Goal: Navigation & Orientation: Go to known website

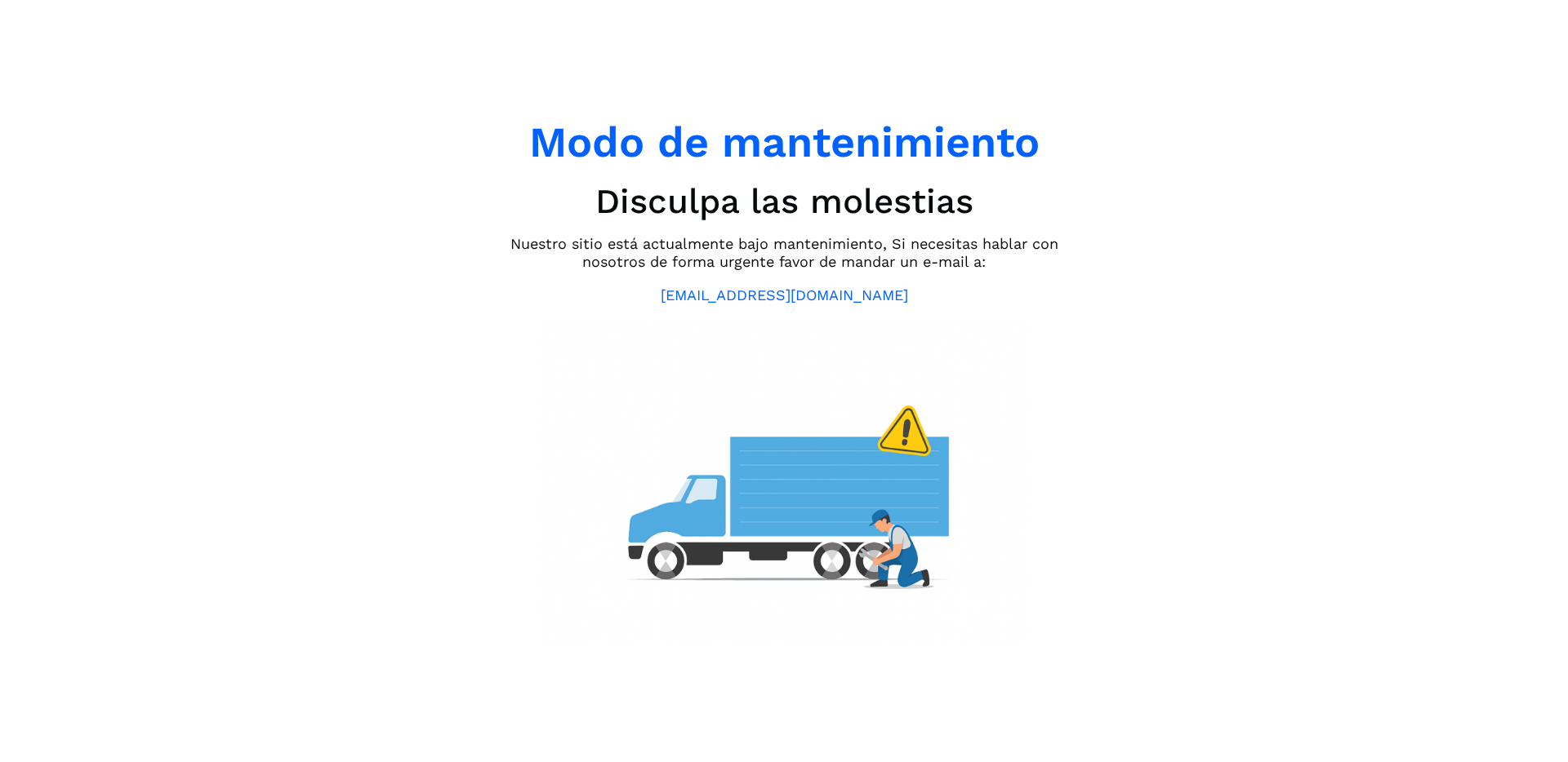
click at [965, 151] on h1 "Modo de mantenimiento" at bounding box center [784, 142] width 510 height 51
drag, startPoint x: 590, startPoint y: 180, endPoint x: 496, endPoint y: 179, distance: 94.0
click at [588, 181] on div "Modo de mantenimiento Disculpa las molestias Nuestro sitio está actualmente baj…" at bounding box center [784, 381] width 572 height 528
